Goal: Task Accomplishment & Management: Complete application form

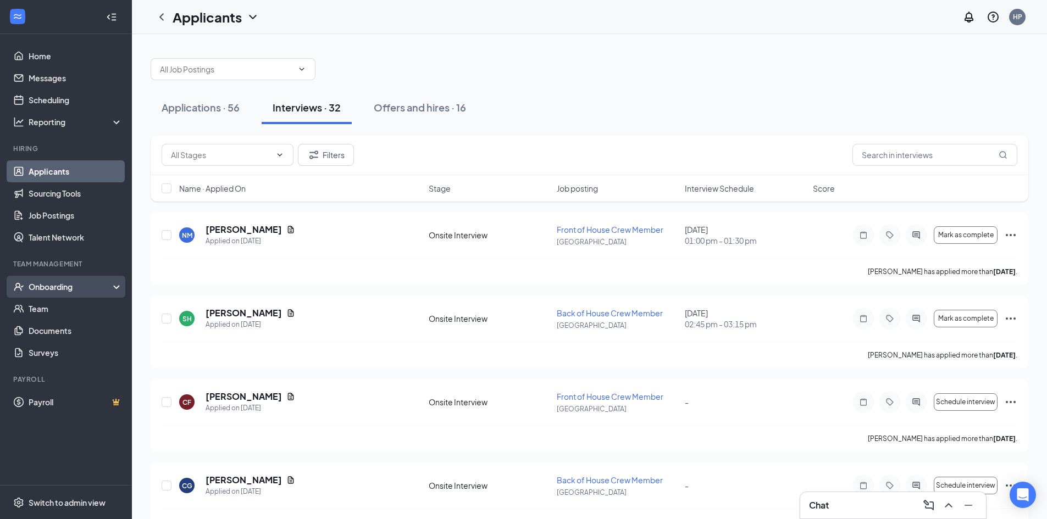
click at [63, 290] on div "Onboarding" at bounding box center [71, 286] width 85 height 11
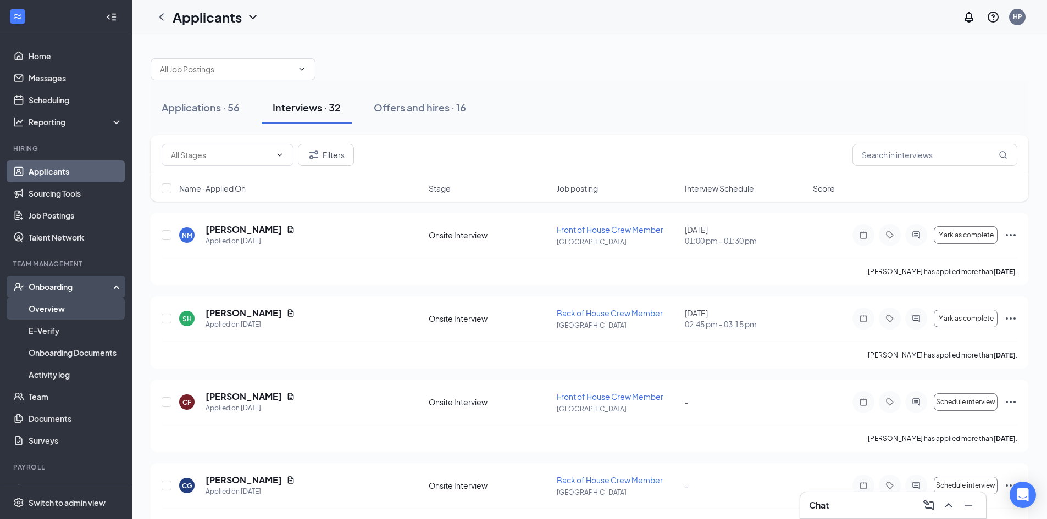
click at [63, 308] on link "Overview" at bounding box center [76, 309] width 94 height 22
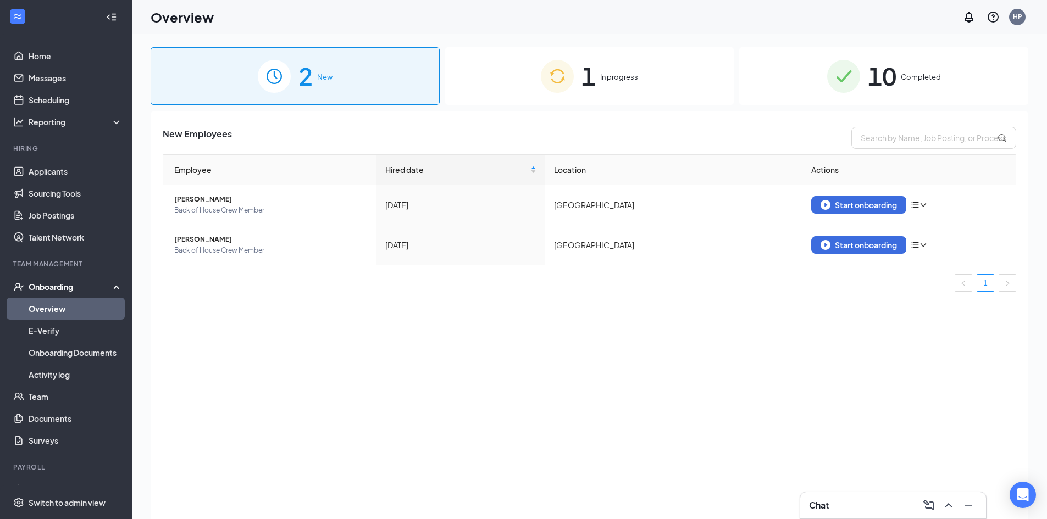
click at [651, 79] on div "1 In progress" at bounding box center [589, 76] width 289 height 58
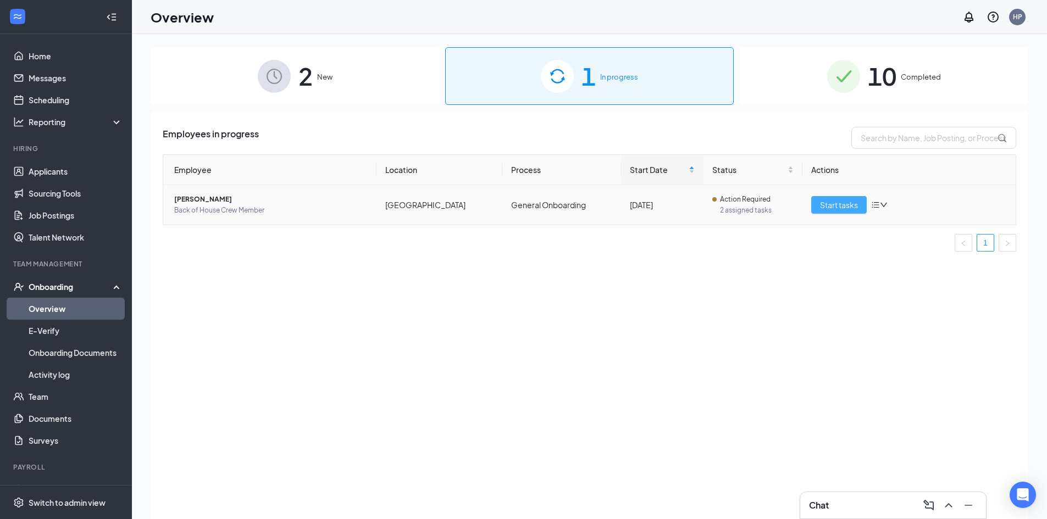
click at [844, 206] on span "Start tasks" at bounding box center [839, 205] width 38 height 12
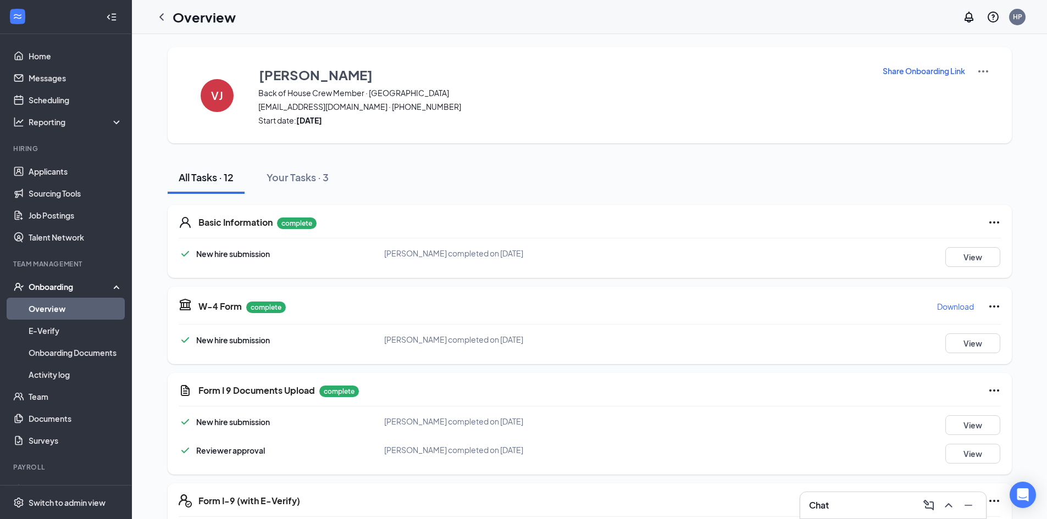
scroll to position [165, 0]
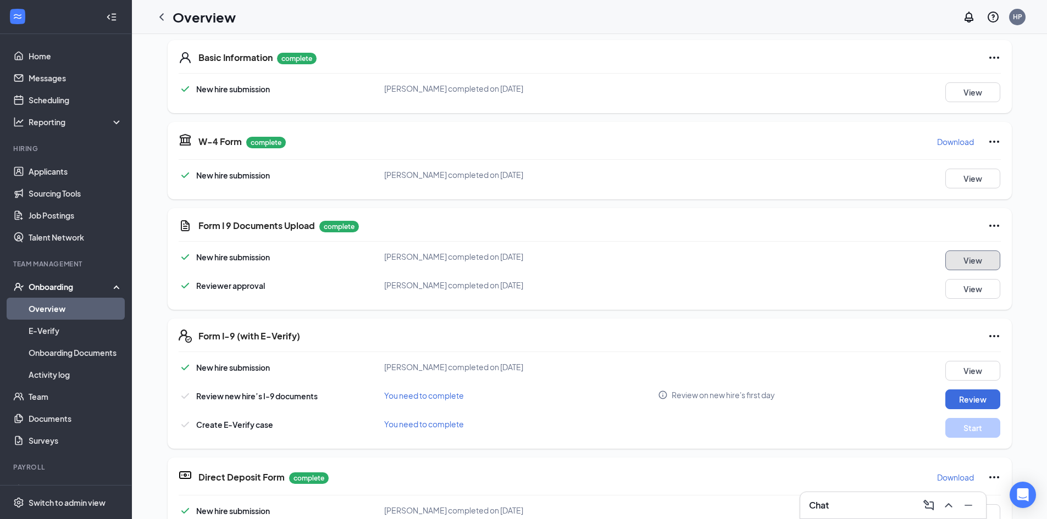
click at [945, 258] on button "View" at bounding box center [972, 261] width 55 height 20
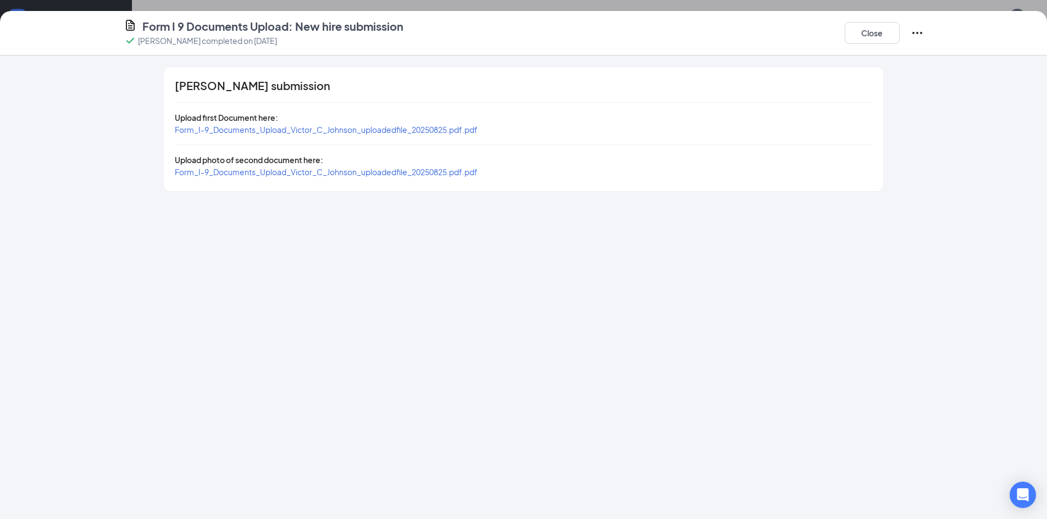
click at [379, 126] on span "Form_I-9_Documents_Upload_Victor_C_Johnson_uploadedfile_20250825.pdf.pdf" at bounding box center [326, 130] width 303 height 10
click at [347, 172] on span "Form_I-9_Documents_Upload_Victor_C_Johnson_uploadedfile_20250825.pdf.pdf" at bounding box center [326, 172] width 303 height 10
click at [889, 42] on button "Close" at bounding box center [872, 33] width 55 height 22
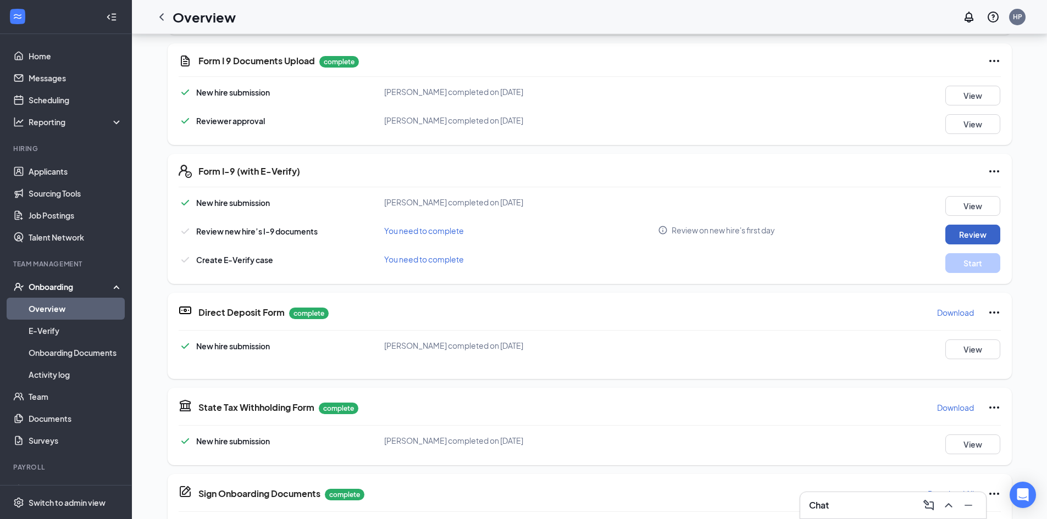
click at [971, 226] on button "Review" at bounding box center [972, 235] width 55 height 20
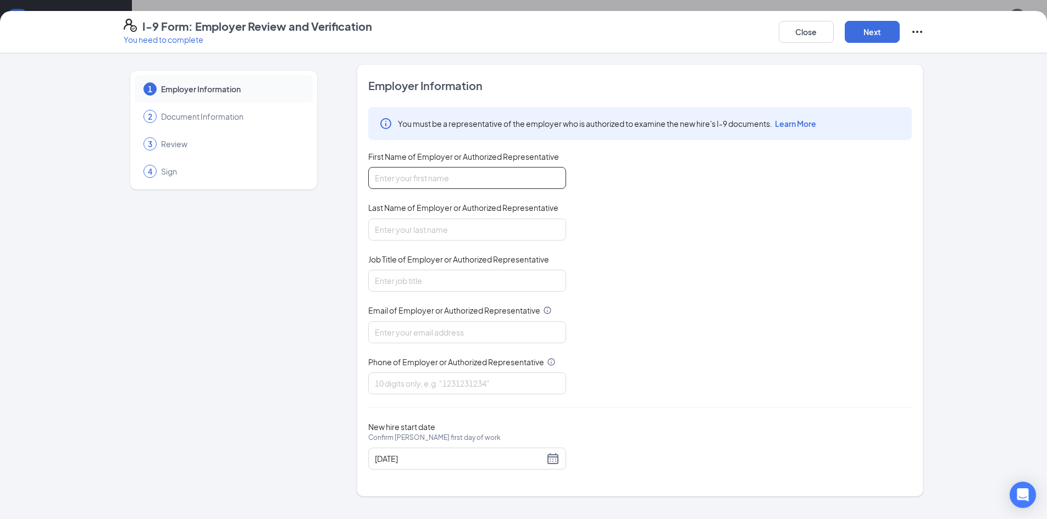
click at [459, 174] on input "First Name of Employer or Authorized Representative" at bounding box center [467, 178] width 198 height 22
type input "[PERSON_NAME]"
type input "Manager"
type input "6066776870"
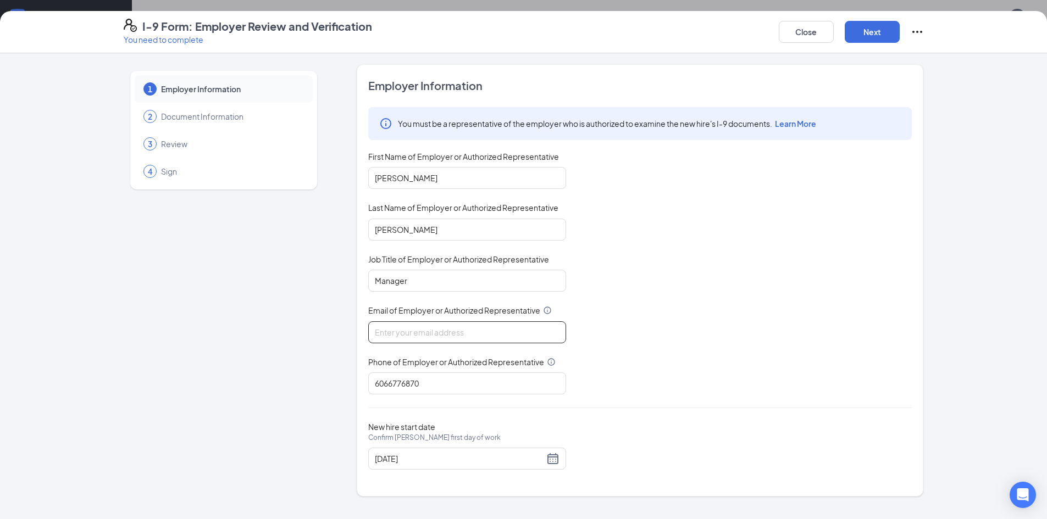
click at [435, 339] on input "Email of Employer or Authorized Representative" at bounding box center [467, 332] width 198 height 22
type input "[EMAIL_ADDRESS][DOMAIN_NAME]"
click at [884, 37] on button "Next" at bounding box center [872, 32] width 55 height 22
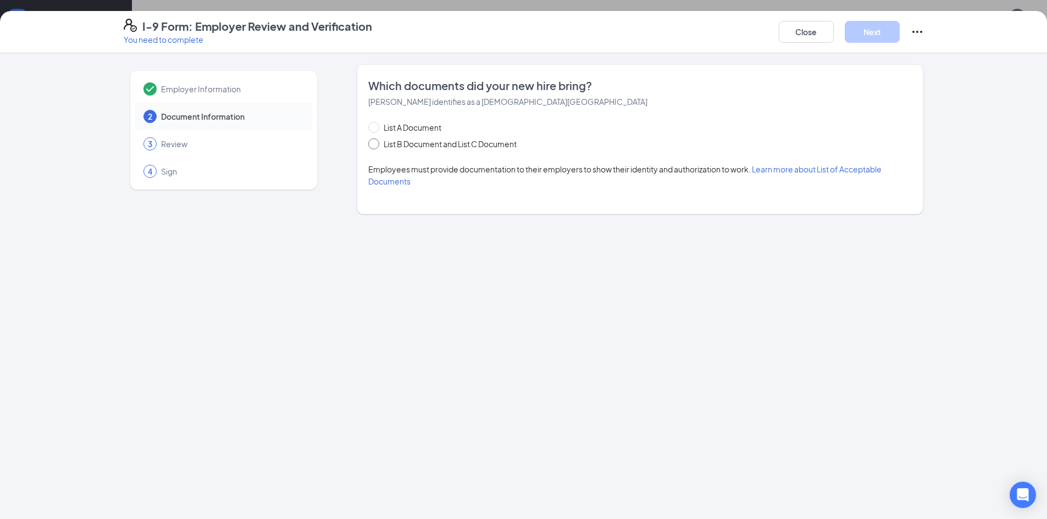
click at [374, 143] on input "List B Document and List C Document" at bounding box center [372, 142] width 8 height 8
radio input "true"
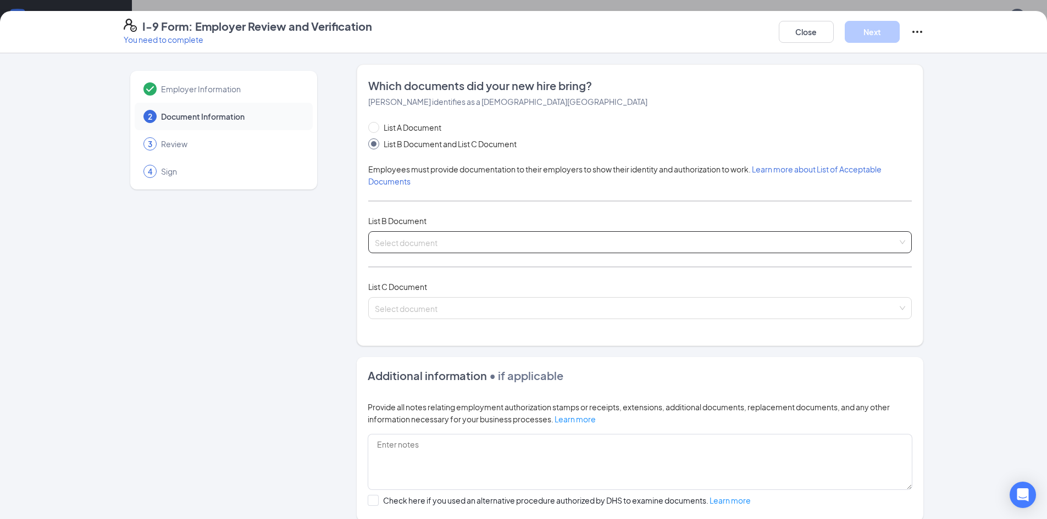
drag, startPoint x: 397, startPoint y: 241, endPoint x: 408, endPoint y: 241, distance: 11.5
click at [397, 241] on input "search" at bounding box center [636, 240] width 523 height 16
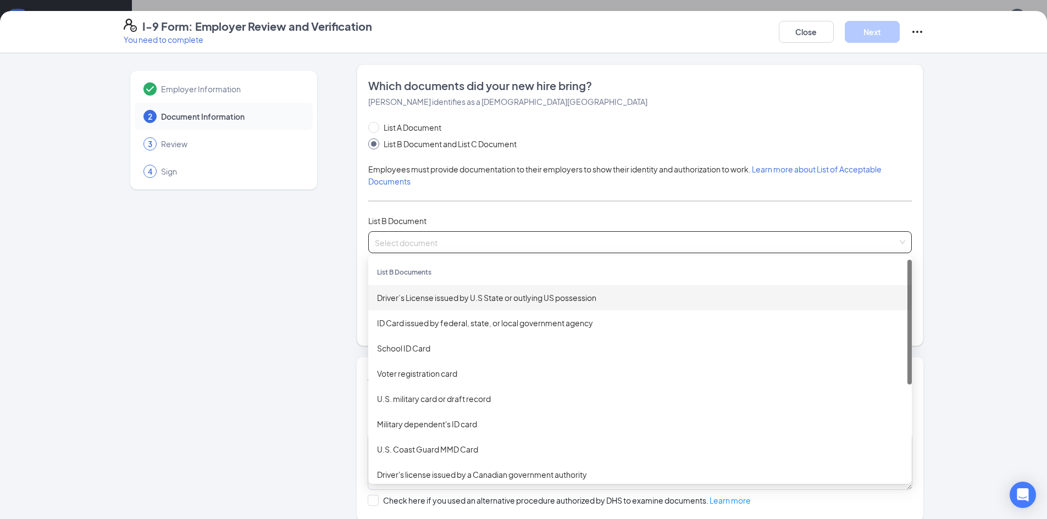
click at [415, 295] on div "Driver’s License issued by U.S State or outlying US possession" at bounding box center [640, 298] width 526 height 12
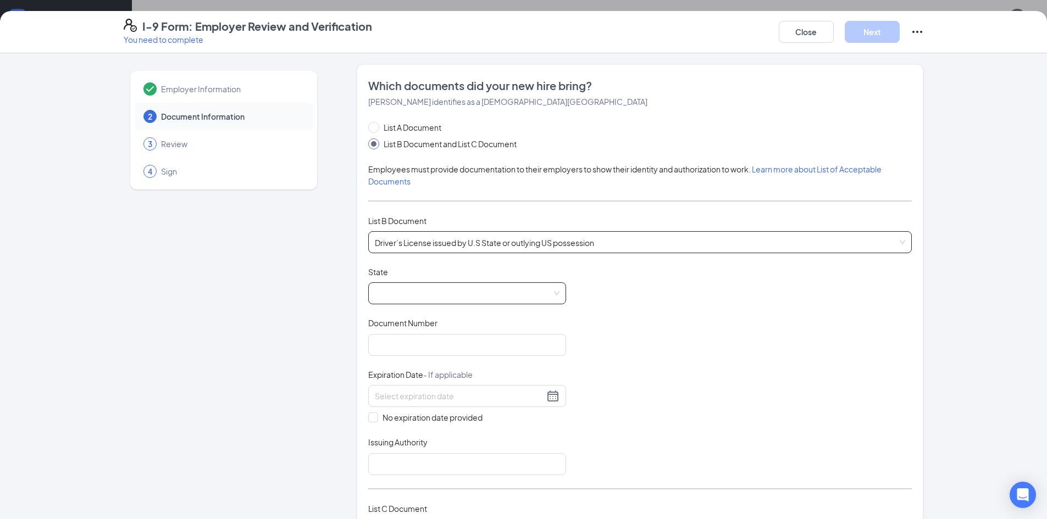
click at [409, 294] on span at bounding box center [467, 293] width 185 height 21
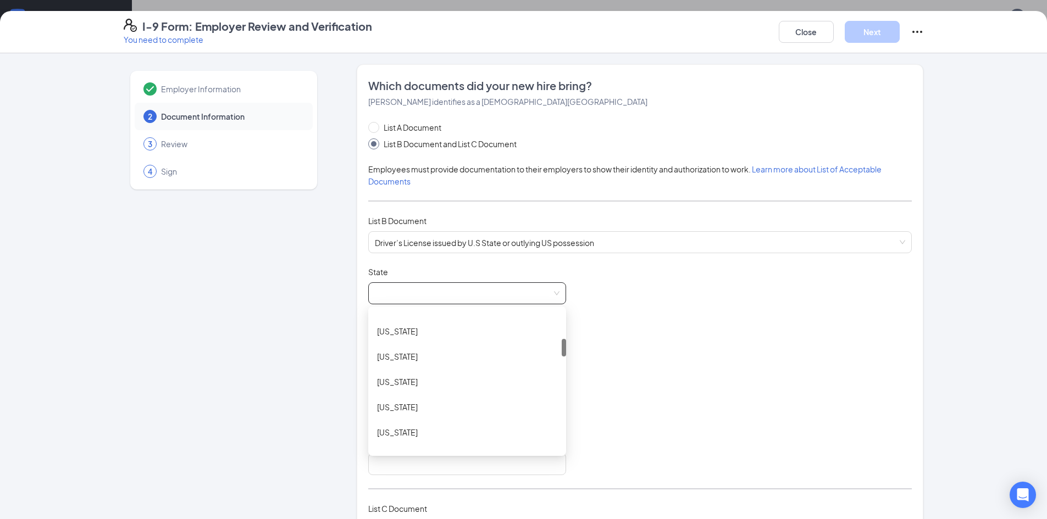
scroll to position [385, 0]
click at [418, 412] on div "[US_STATE]" at bounding box center [467, 419] width 198 height 25
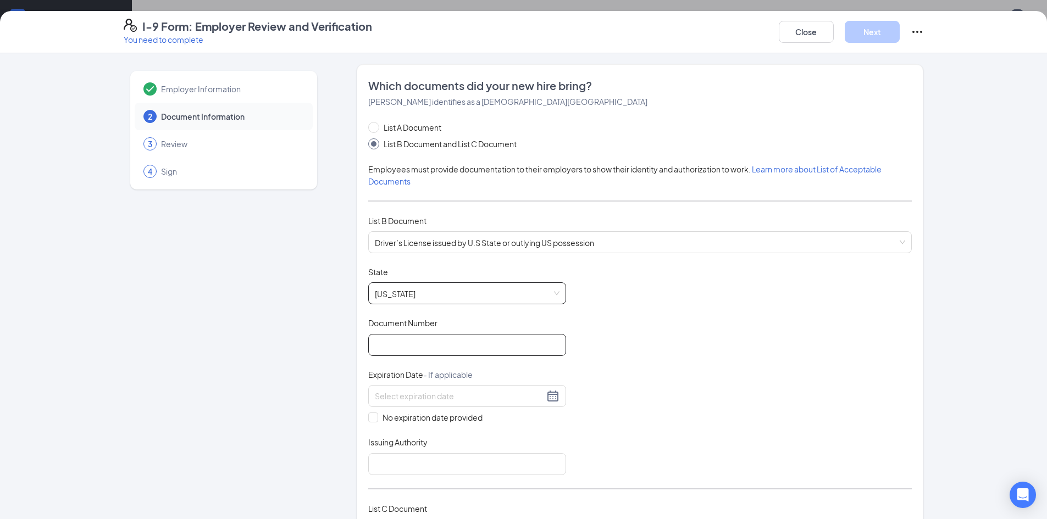
click at [407, 346] on input "Document Number" at bounding box center [467, 345] width 198 height 22
paste input "J11-094-462"
type input "J11-094-462"
click at [409, 402] on input at bounding box center [459, 396] width 169 height 12
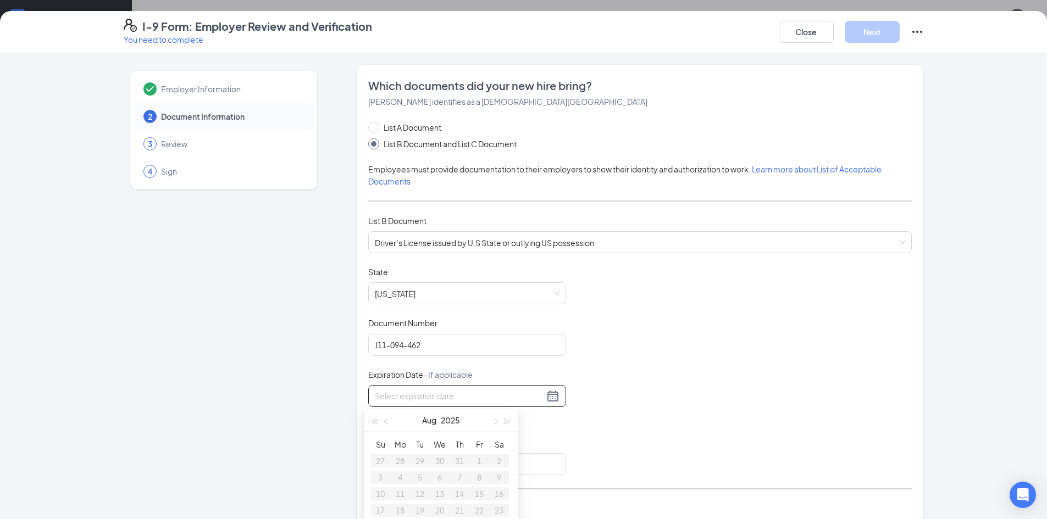
paste input "[DATE]"
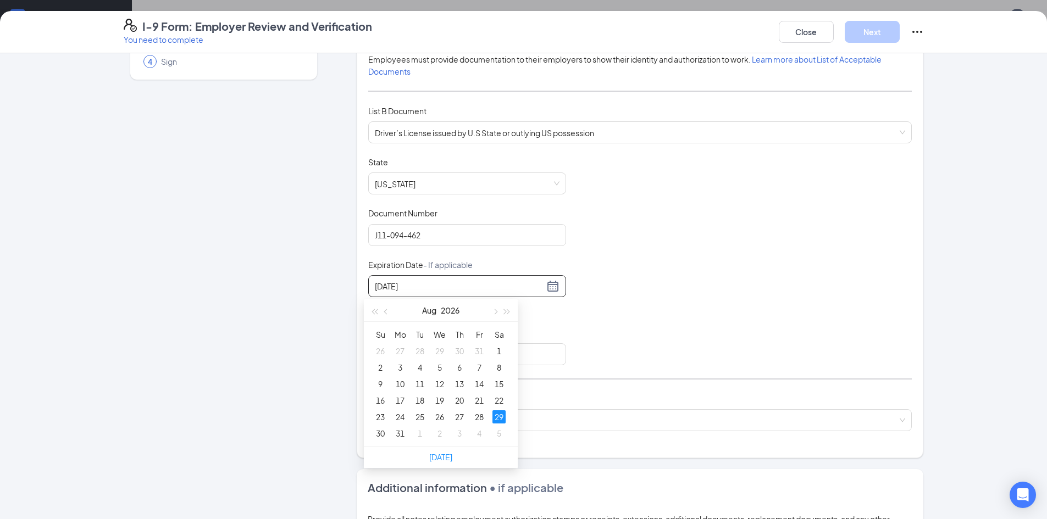
scroll to position [275, 0]
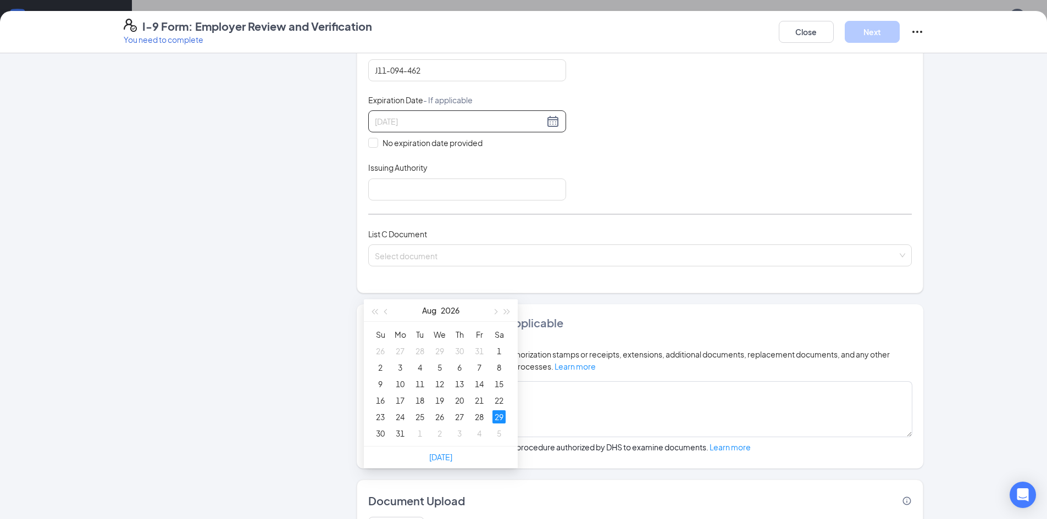
type input "[DATE]"
click at [496, 419] on div "29" at bounding box center [498, 417] width 13 height 13
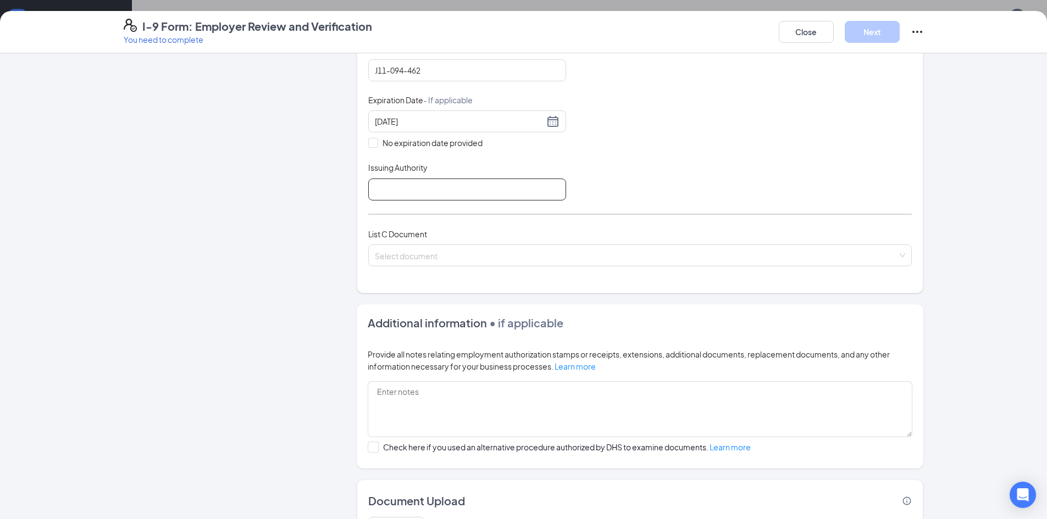
click at [374, 186] on input "Issuing Authority" at bounding box center [467, 190] width 198 height 22
type input "KY"
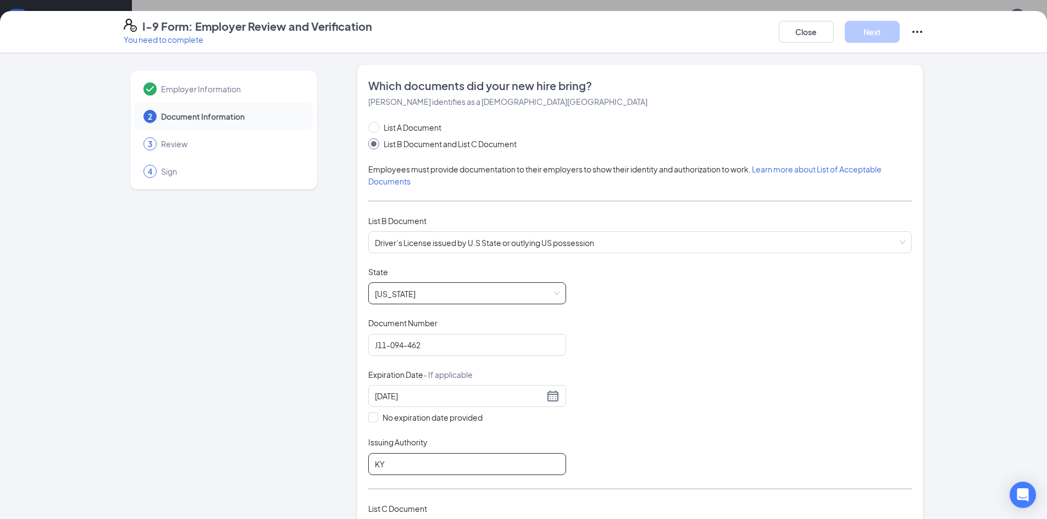
scroll to position [220, 0]
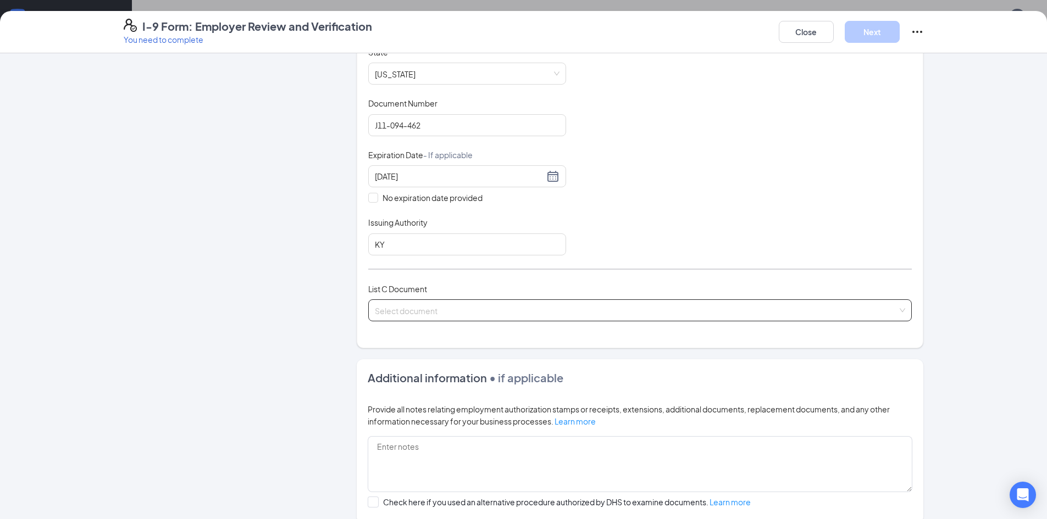
click at [476, 311] on input "search" at bounding box center [636, 308] width 523 height 16
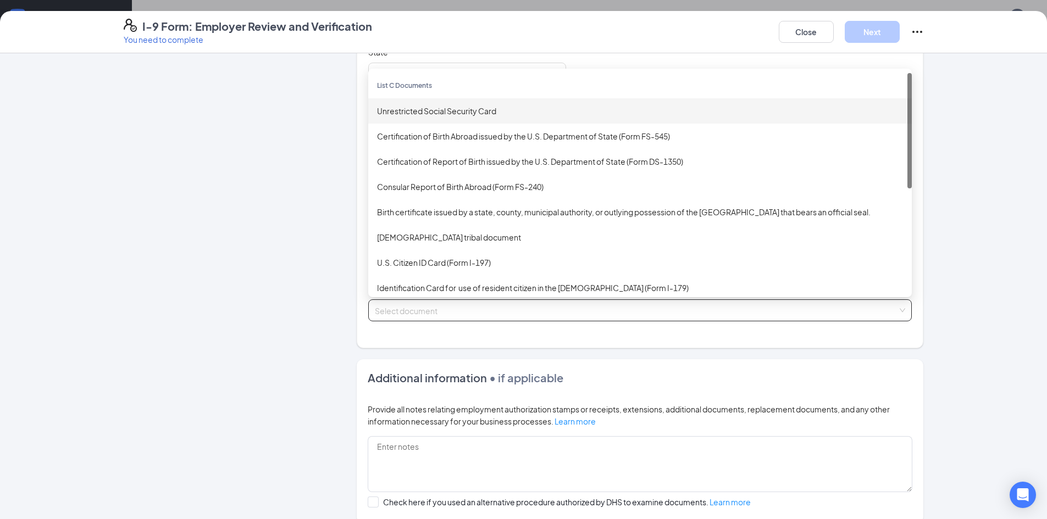
click at [456, 105] on div "Unrestricted Social Security Card" at bounding box center [640, 111] width 526 height 12
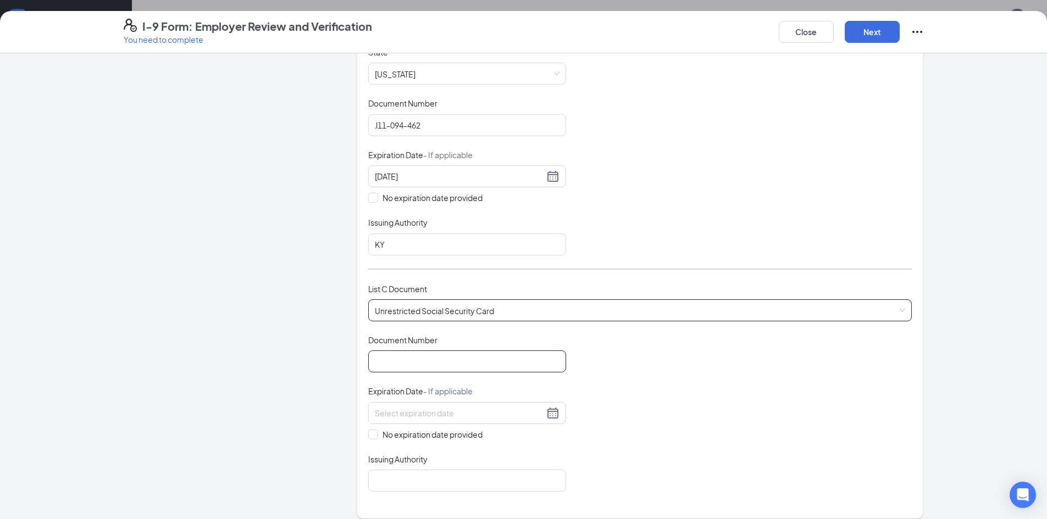
click at [447, 359] on input "Document Number" at bounding box center [467, 362] width 198 height 22
paste input "407-45-0284"
type input "407450284"
click at [457, 415] on input at bounding box center [459, 413] width 169 height 12
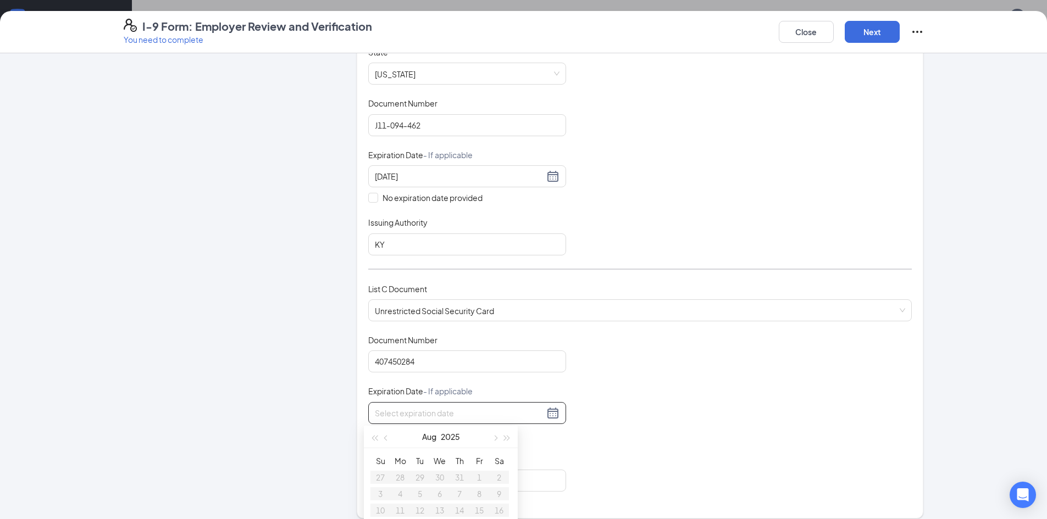
click at [724, 416] on div "Document Title Unrestricted Social Security Card Document Number 407450284 Expi…" at bounding box center [640, 413] width 544 height 157
click at [368, 434] on input "No expiration date provided" at bounding box center [372, 434] width 8 height 8
checkbox input "true"
click at [401, 489] on input "Issuing Authority" at bounding box center [467, 483] width 198 height 22
type input "KY"
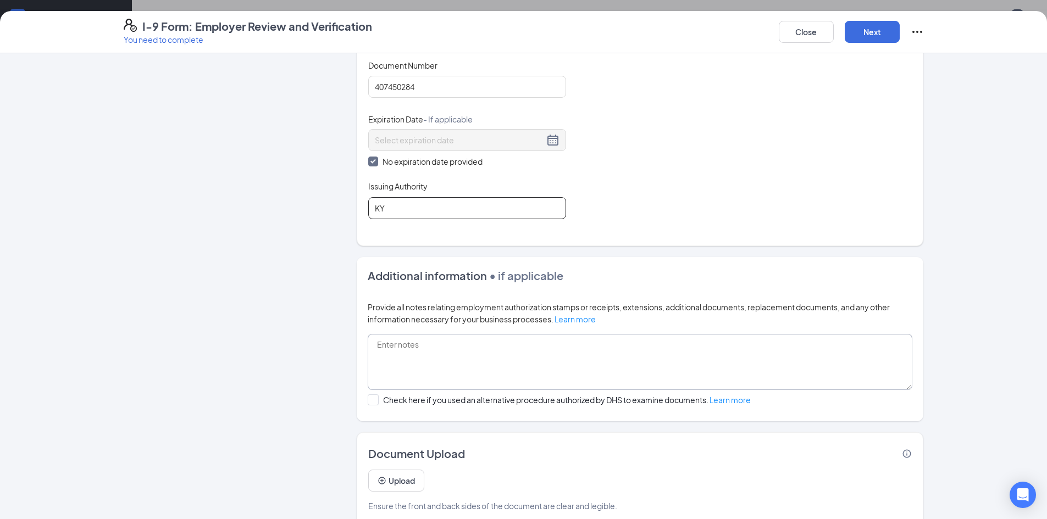
scroll to position [512, 0]
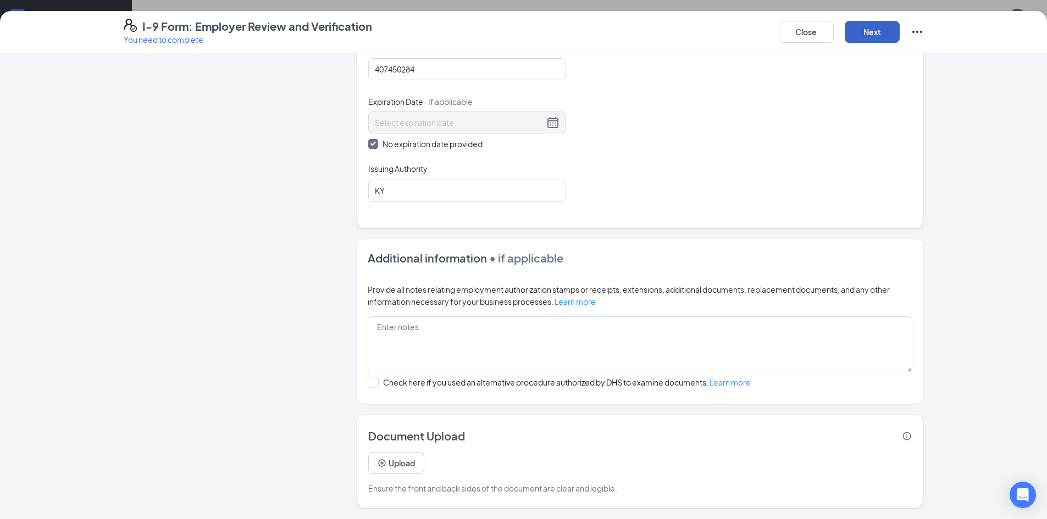
click at [889, 28] on button "Next" at bounding box center [872, 32] width 55 height 22
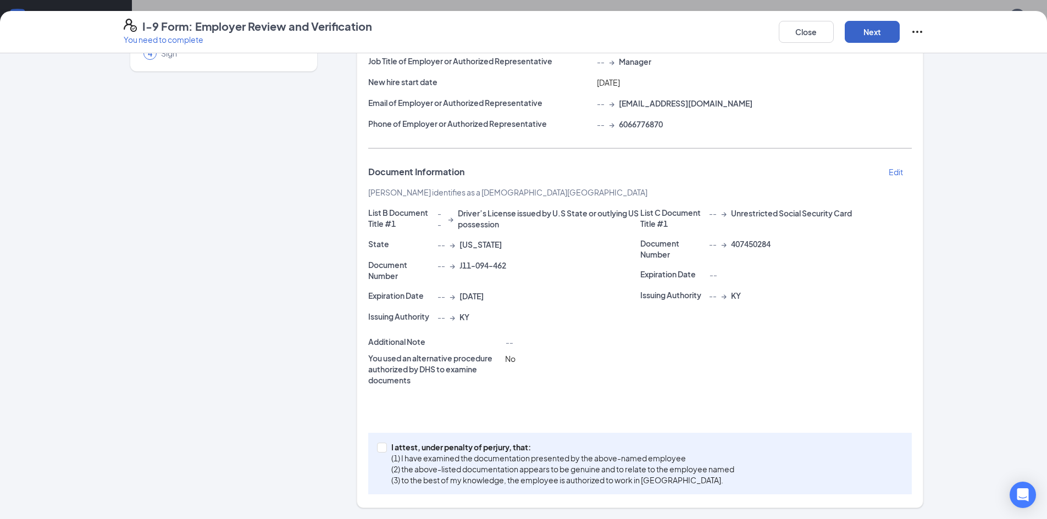
scroll to position [118, 0]
click at [377, 450] on input "I attest, under penalty of [PERSON_NAME], that: (1) I have examined the documen…" at bounding box center [381, 447] width 8 height 8
checkbox input "true"
click at [870, 26] on button "Next" at bounding box center [872, 32] width 55 height 22
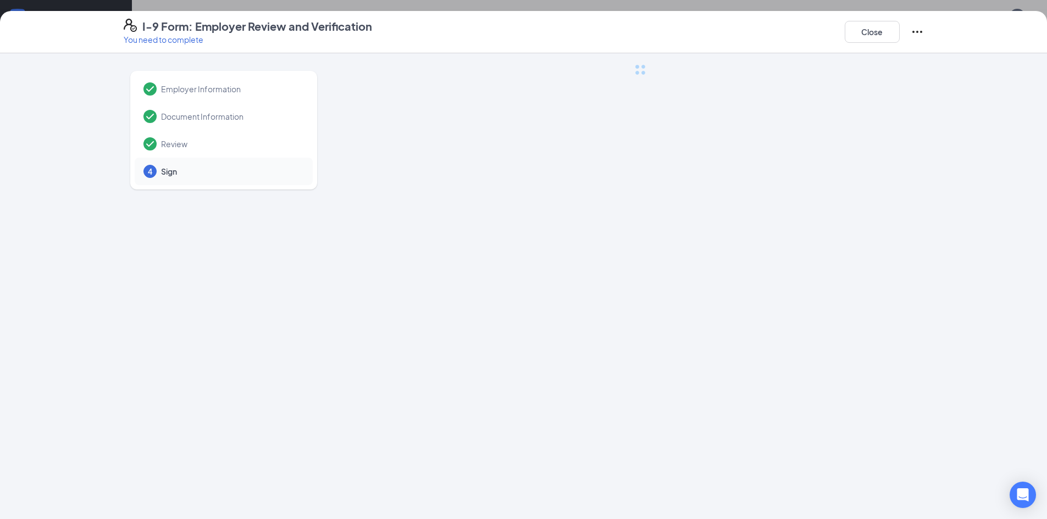
scroll to position [0, 0]
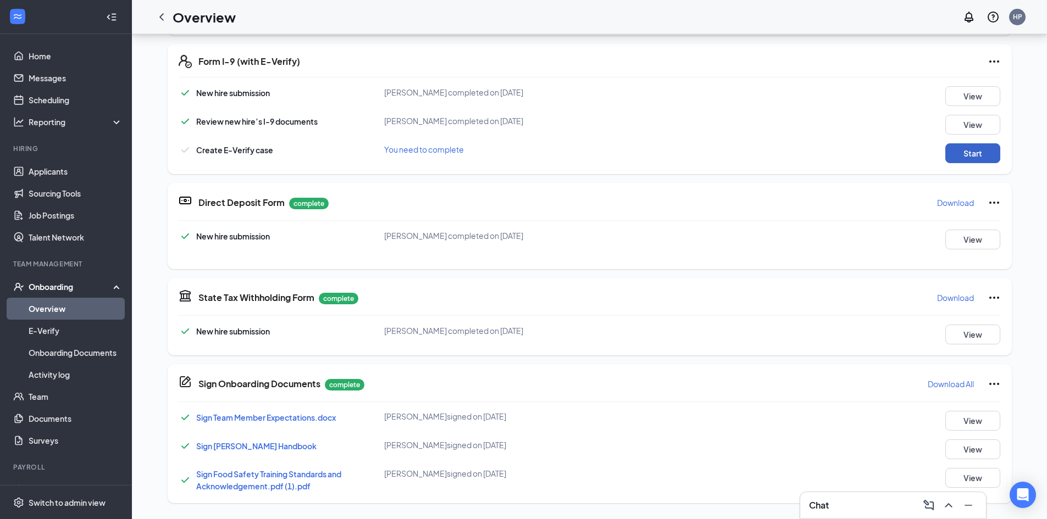
click at [957, 153] on button "Start" at bounding box center [972, 153] width 55 height 20
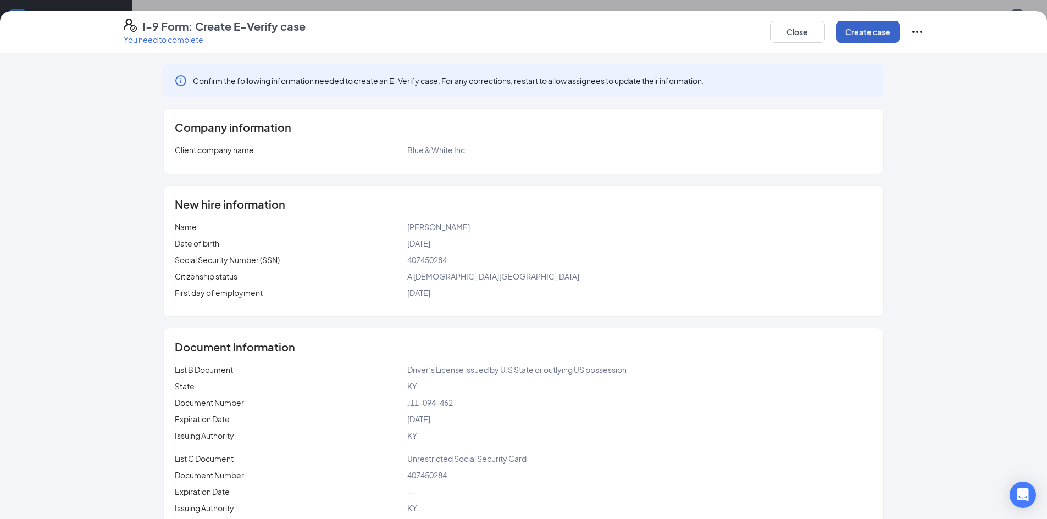
click at [873, 34] on button "Create case" at bounding box center [868, 32] width 64 height 22
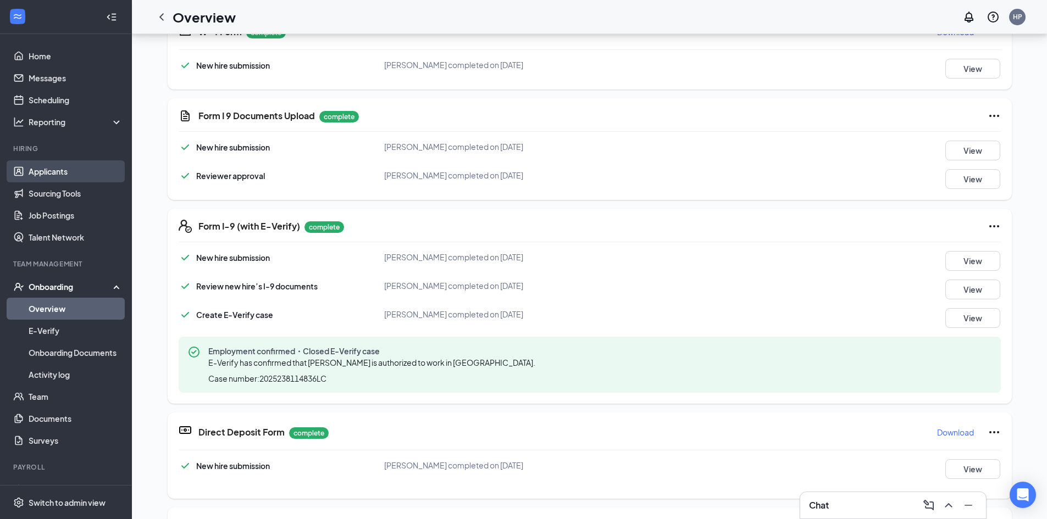
click at [49, 169] on link "Applicants" at bounding box center [76, 171] width 94 height 22
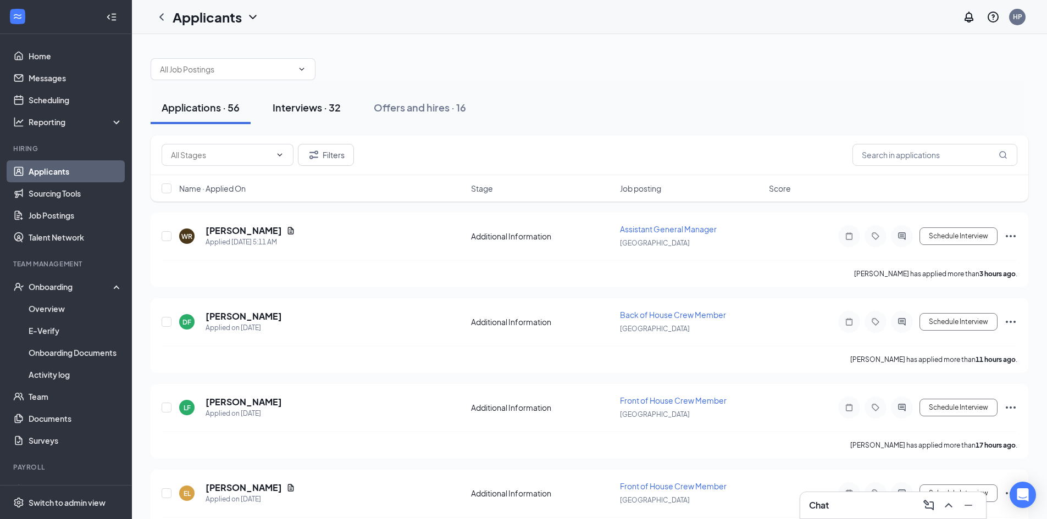
click at [297, 99] on button "Interviews · 32" at bounding box center [307, 107] width 90 height 33
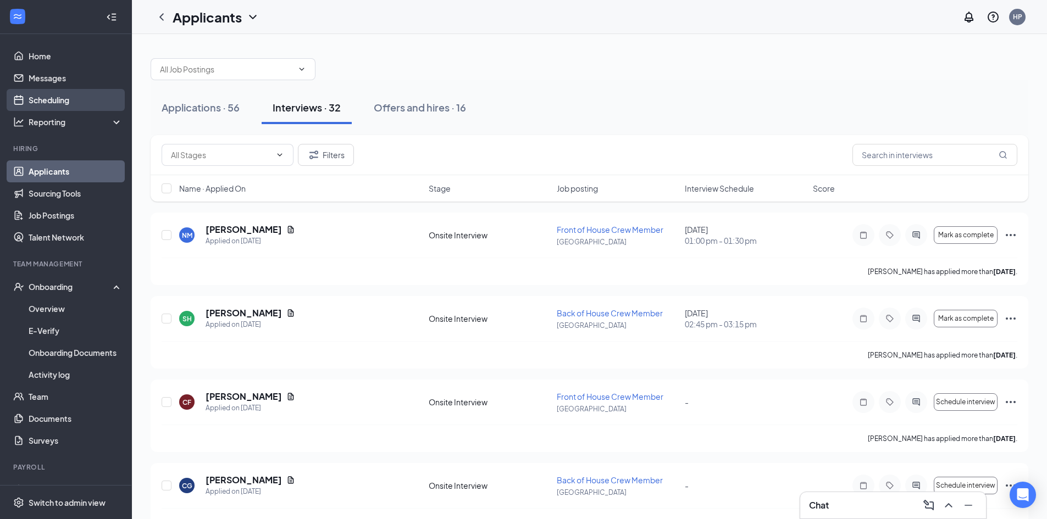
click at [34, 90] on link "Scheduling" at bounding box center [76, 100] width 94 height 22
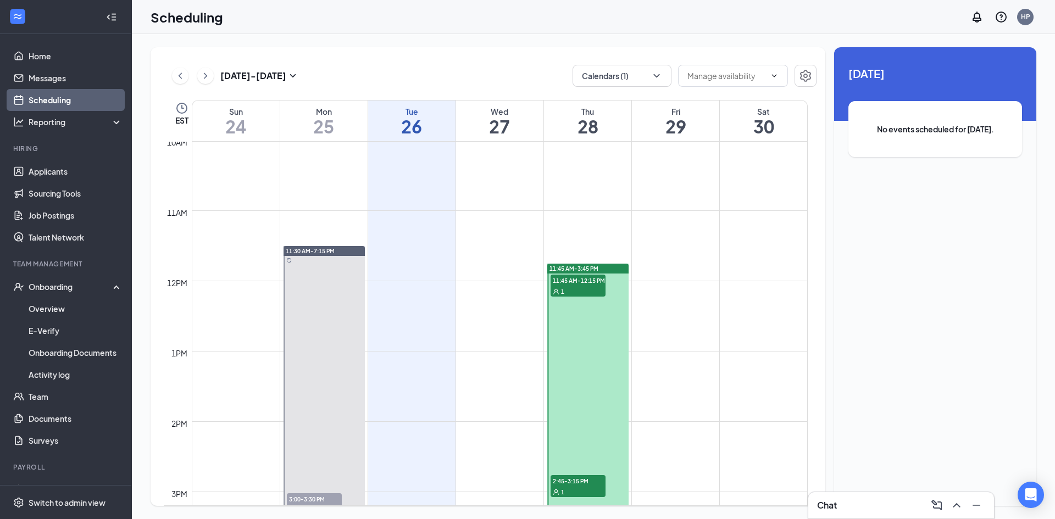
scroll to position [925, 0]
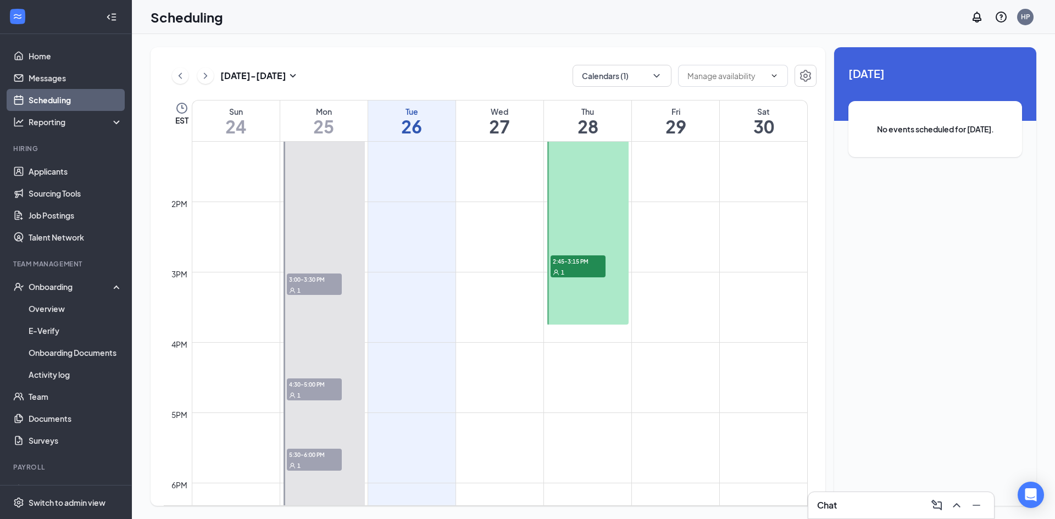
click at [298, 280] on span "3:00-3:30 PM" at bounding box center [314, 279] width 55 height 11
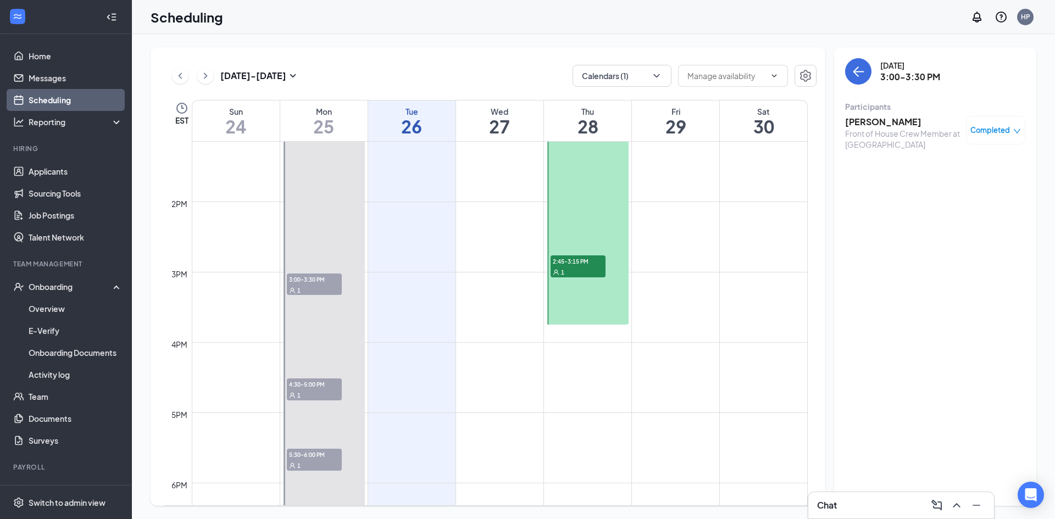
click at [1000, 136] on span "Completed" at bounding box center [991, 130] width 40 height 11
click at [947, 297] on div "[DATE] 3:00-3:30 PM Participants [PERSON_NAME] Front of House Crew Member at [G…" at bounding box center [935, 276] width 202 height 459
click at [319, 382] on span "4:30-5:00 PM" at bounding box center [314, 384] width 55 height 11
click at [300, 464] on span "1" at bounding box center [298, 466] width 3 height 8
click at [584, 274] on div "1" at bounding box center [578, 272] width 55 height 11
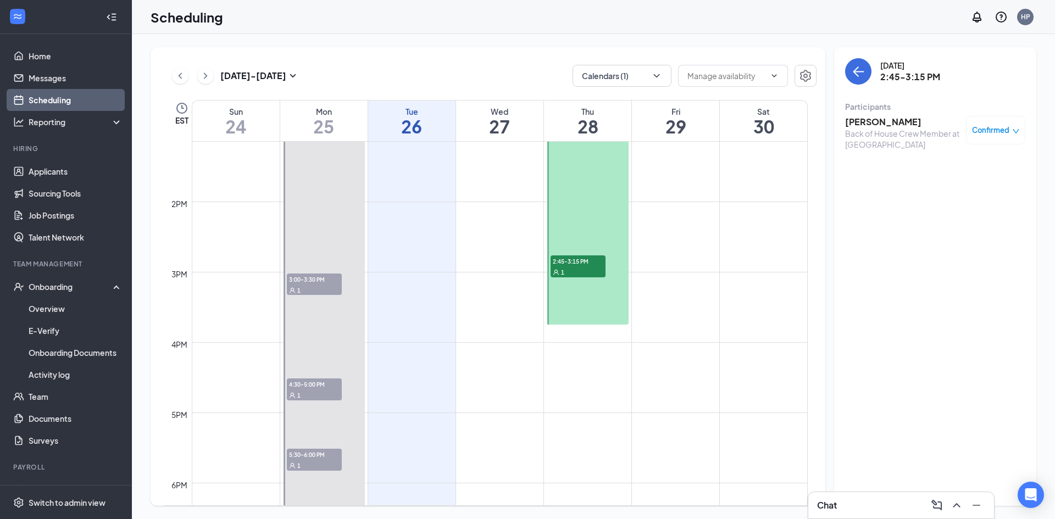
scroll to position [760, 0]
